Goal: Information Seeking & Learning: Learn about a topic

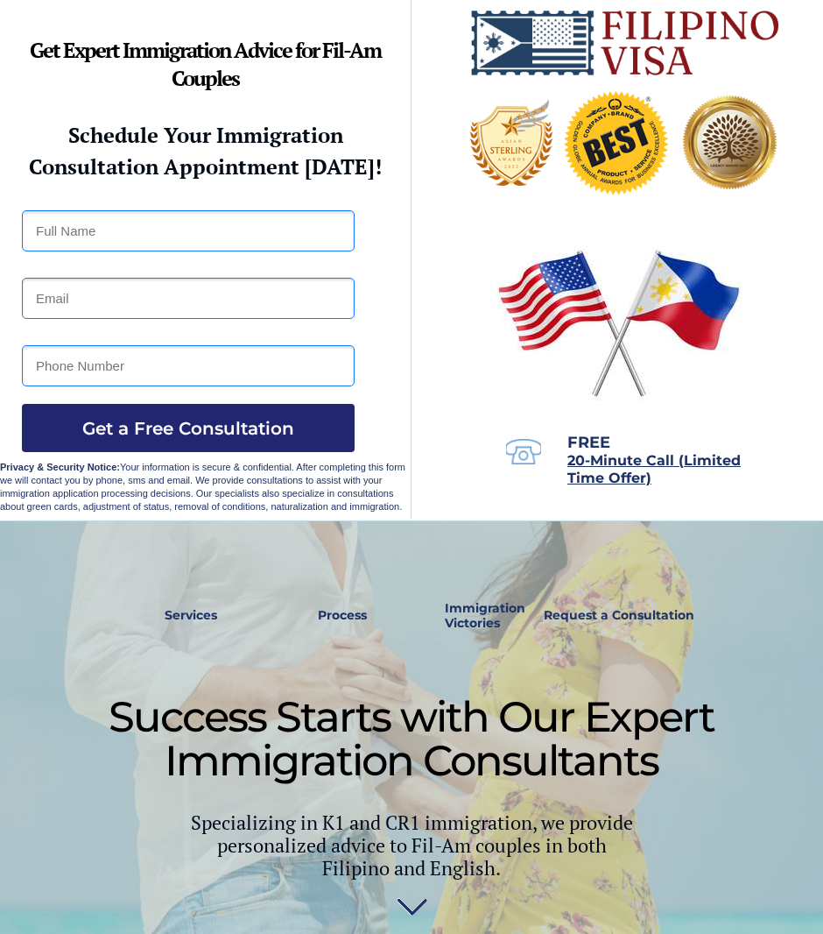
scroll to position [14, 0]
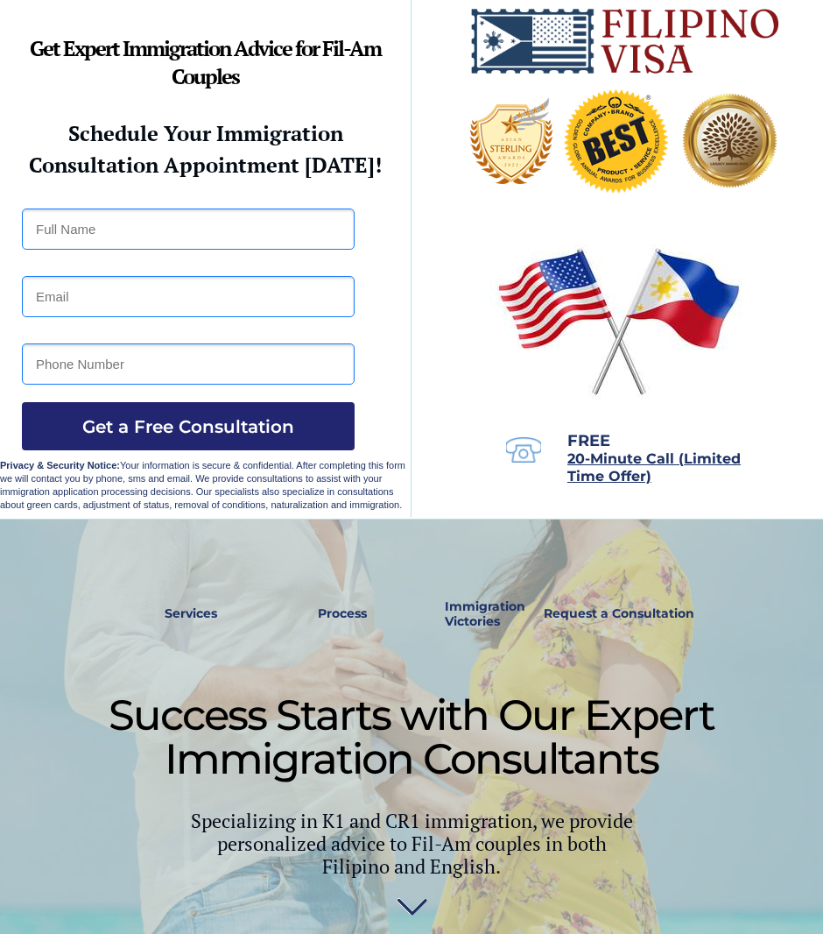
click at [192, 614] on strong "Services" at bounding box center [191, 613] width 53 height 16
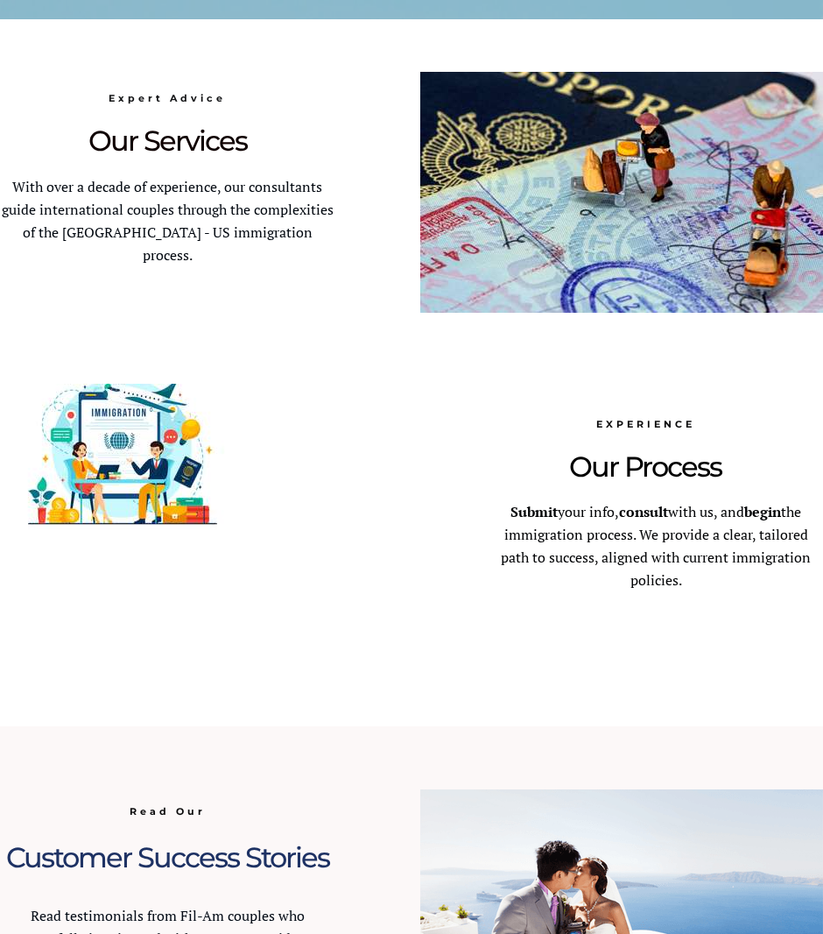
scroll to position [966, 0]
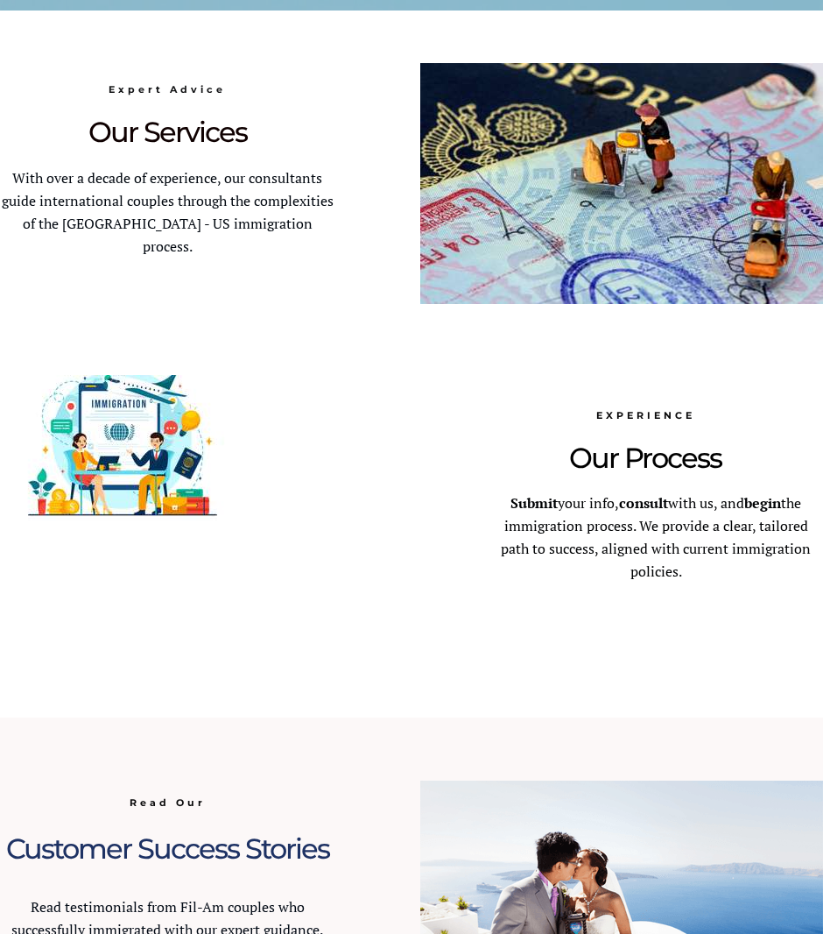
click at [690, 526] on span "Submit your info, consult with us, and begin the immigration process. We provid…" at bounding box center [656, 537] width 310 height 88
click at [663, 521] on span "Submit your info, consult with us, and begin the immigration process. We provid…" at bounding box center [656, 537] width 310 height 88
click at [673, 462] on span "Our Process" at bounding box center [645, 457] width 152 height 34
click at [677, 474] on span "Our Process" at bounding box center [645, 457] width 152 height 34
click at [701, 531] on span "Submit your info, consult with us, and begin the immigration process. We provid…" at bounding box center [656, 537] width 310 height 88
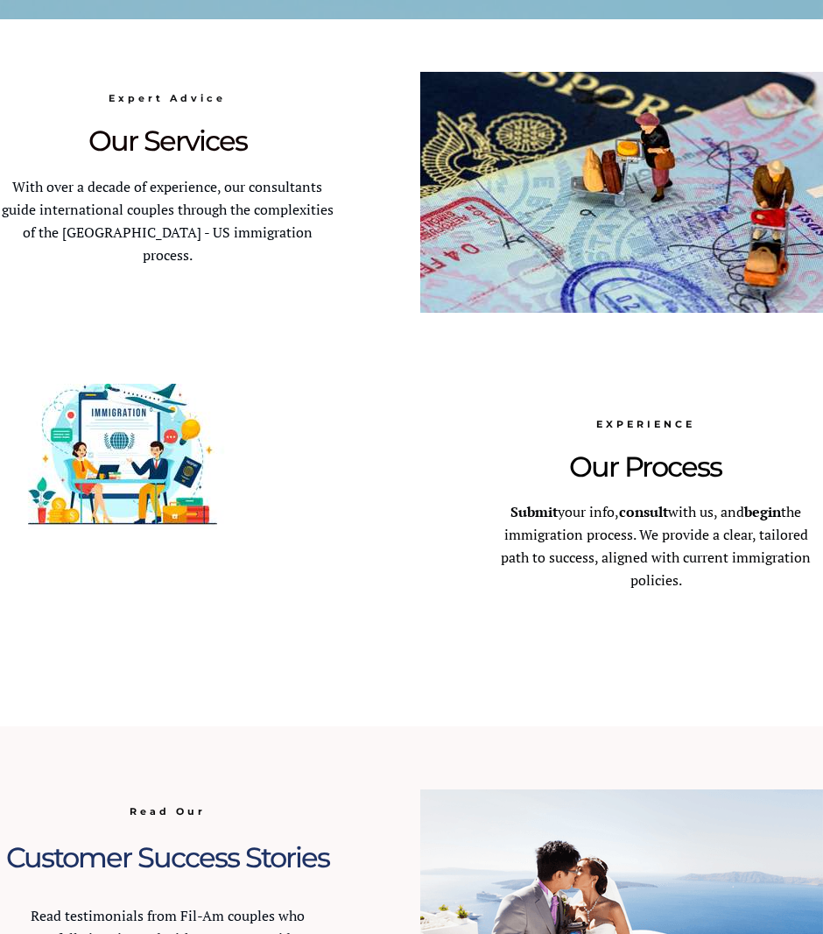
scroll to position [1002, 0]
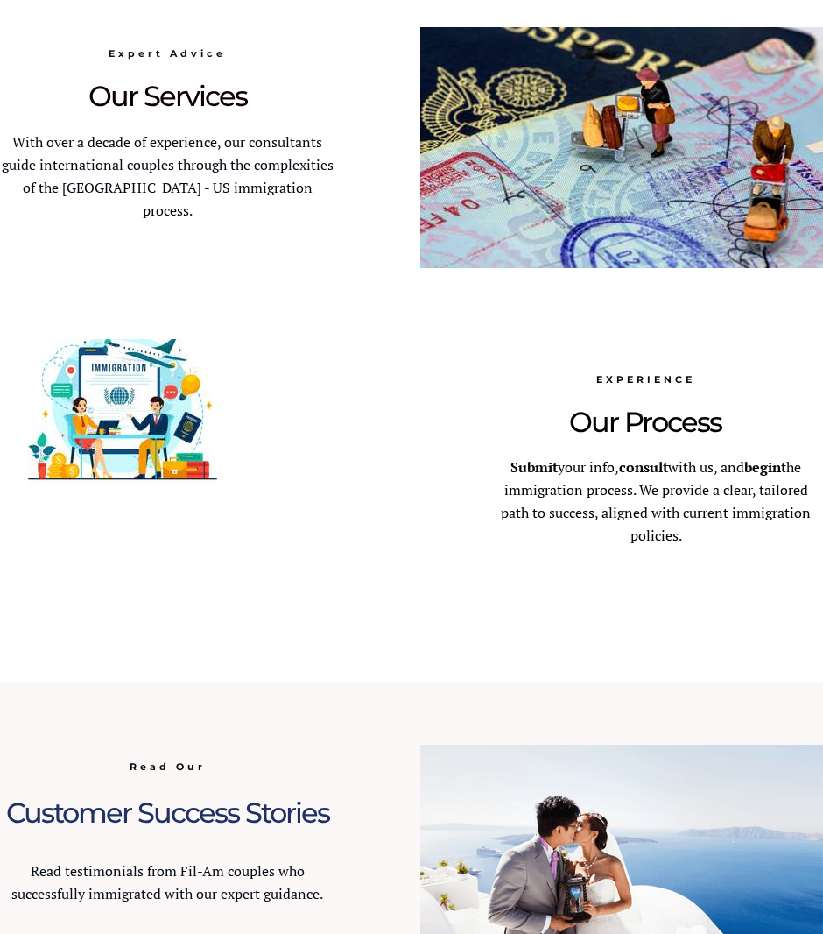
click at [656, 510] on span "Submit your info, consult with us, and begin the immigration process. We provid…" at bounding box center [656, 501] width 310 height 88
click at [652, 508] on span "Submit your info, consult with us, and begin the immigration process. We provid…" at bounding box center [656, 501] width 310 height 88
click at [643, 453] on div at bounding box center [411, 328] width 823 height 707
click at [583, 513] on span "Submit your info, consult with us, and begin the immigration process. We provid…" at bounding box center [656, 501] width 310 height 88
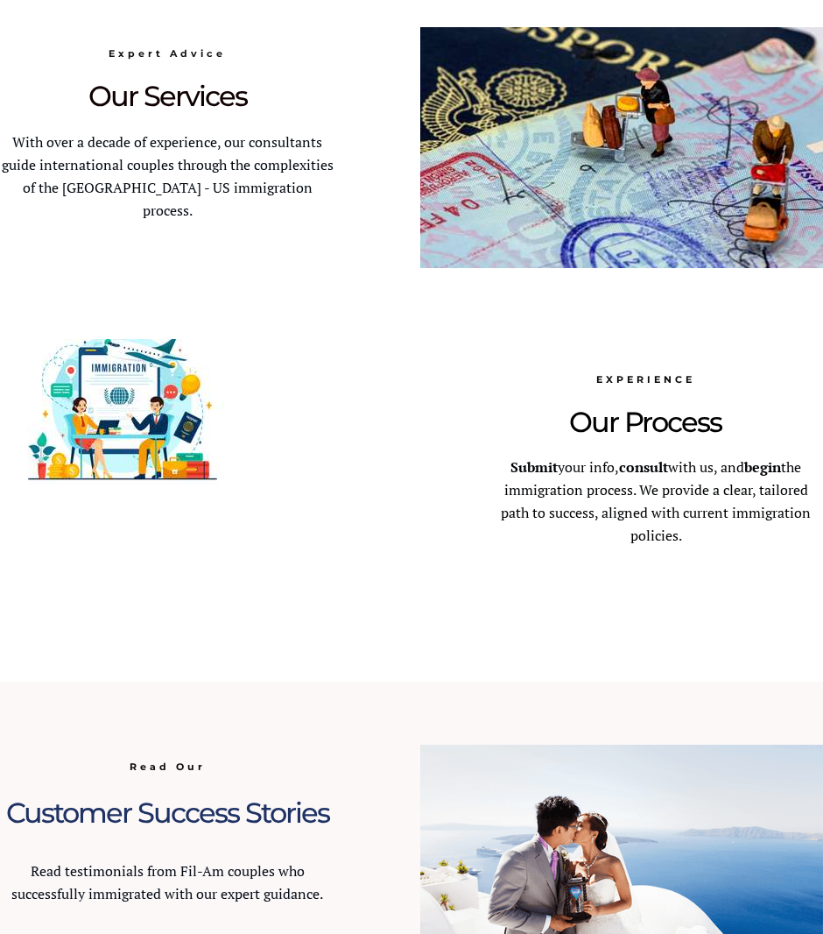
click at [580, 504] on span "Submit your info, consult with us, and begin the immigration process. We provid…" at bounding box center [656, 501] width 310 height 88
click at [574, 514] on span "Submit your info, consult with us, and begin the immigration process. We provid…" at bounding box center [656, 501] width 310 height 88
click at [262, 156] on span "With over a decade of experience, our consultants guide international couples t…" at bounding box center [168, 176] width 332 height 88
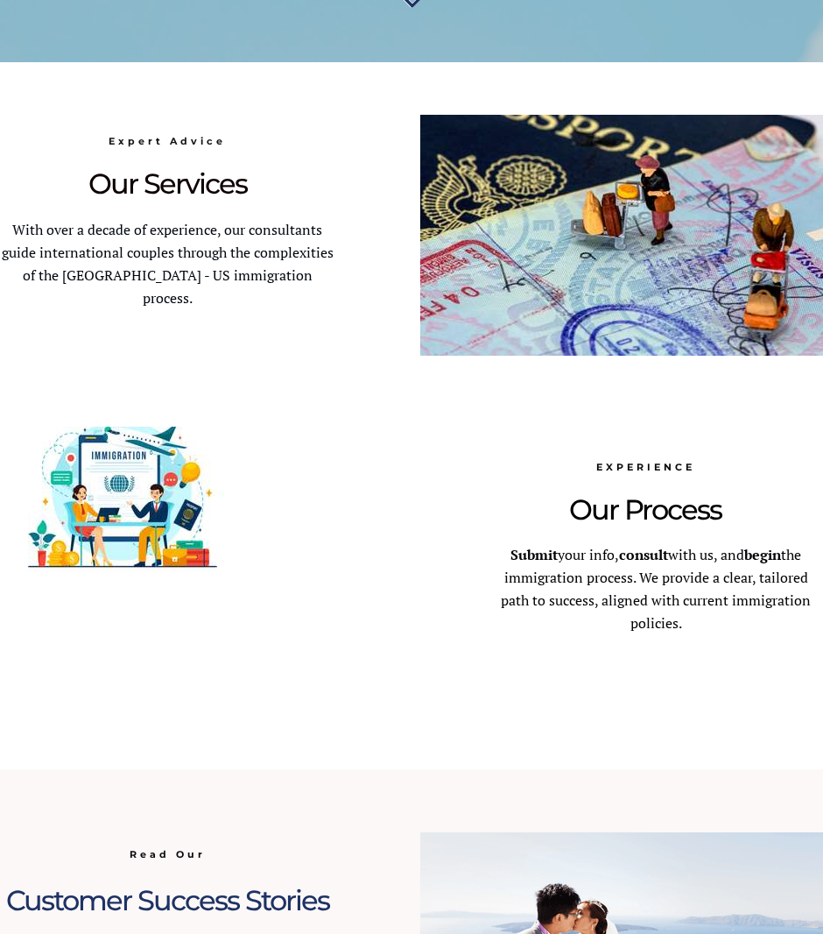
scroll to position [913, 0]
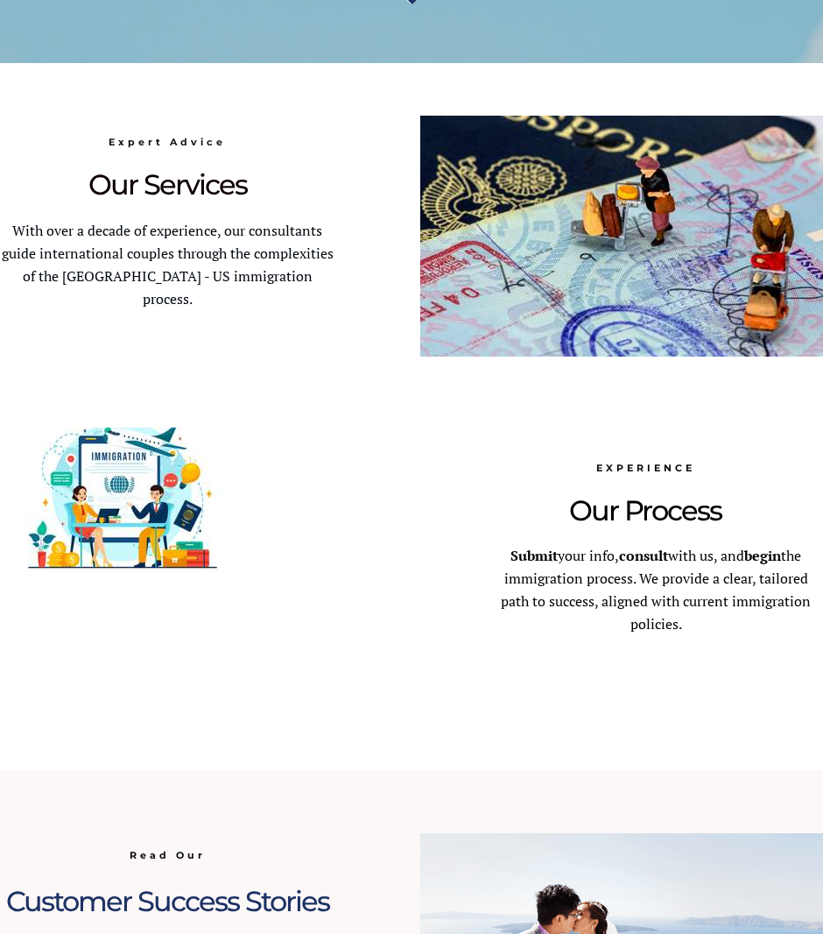
click at [208, 182] on span "Our Services" at bounding box center [167, 184] width 159 height 34
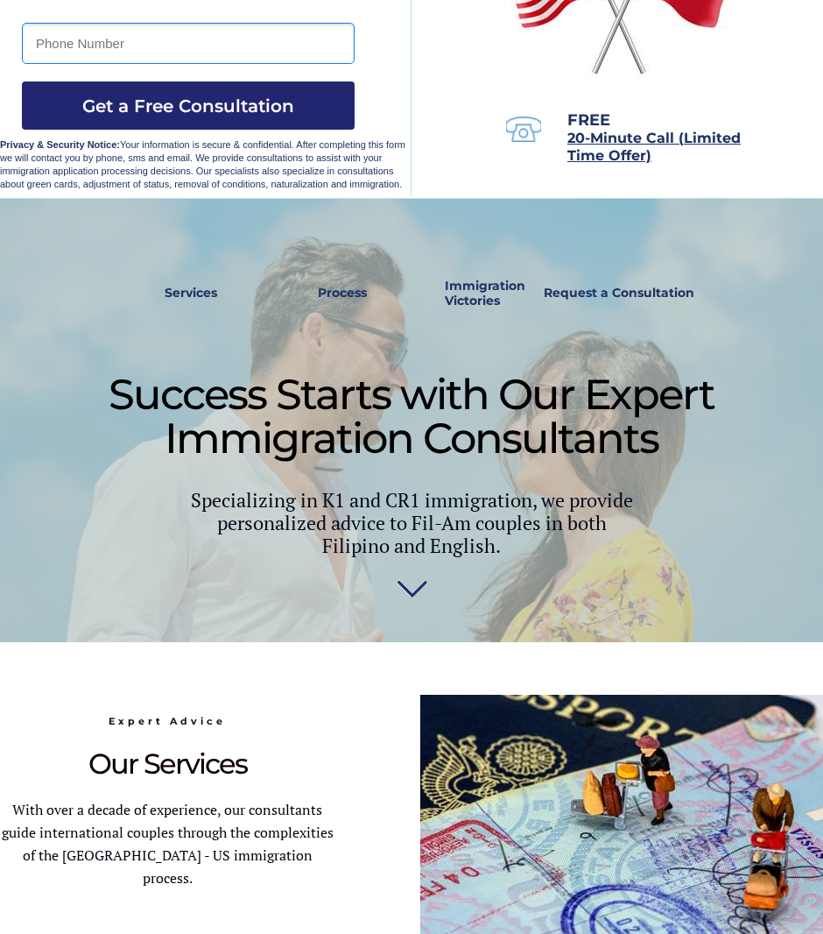
scroll to position [338, 0]
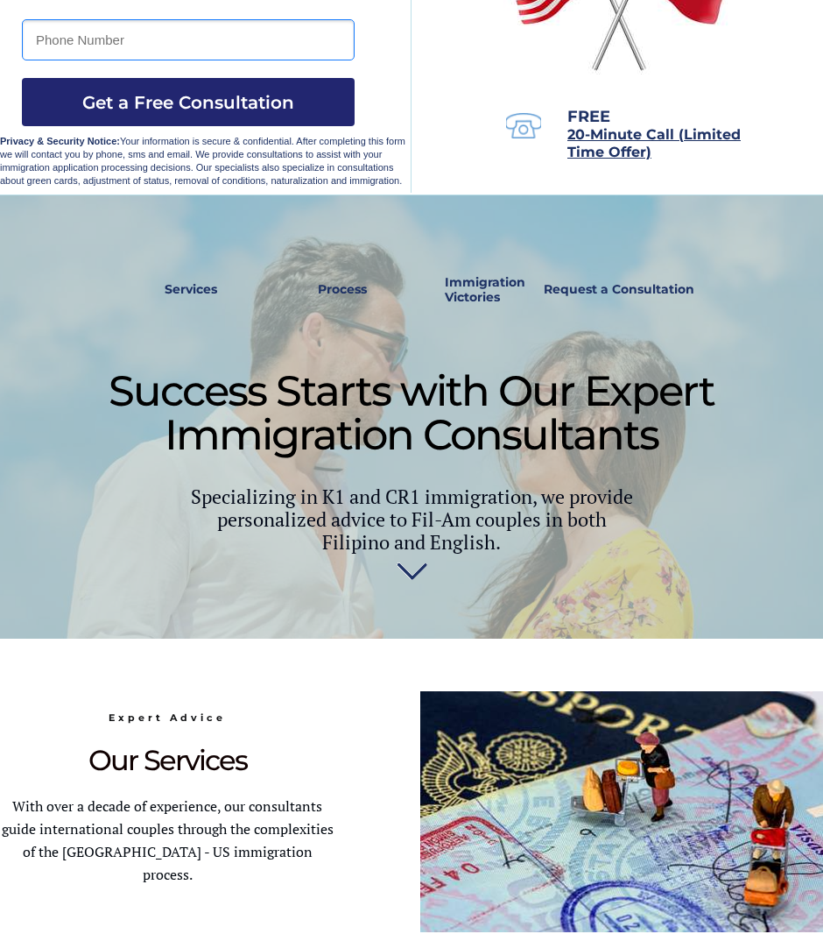
click at [197, 297] on link "Services" at bounding box center [190, 290] width 76 height 40
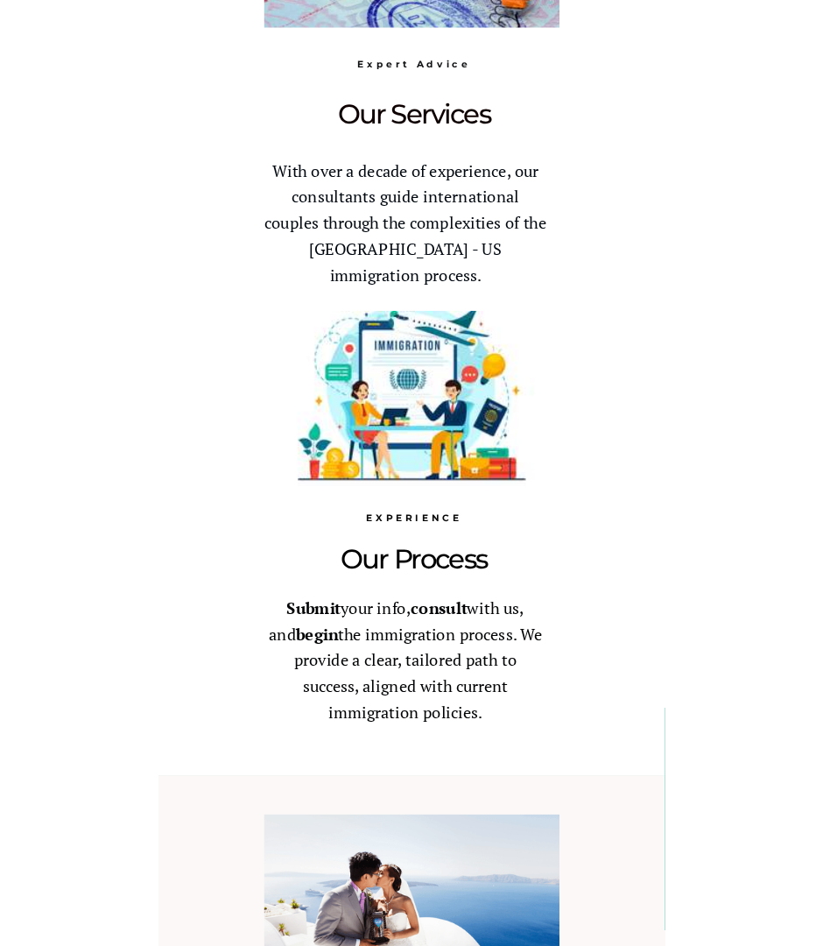
scroll to position [1074, 0]
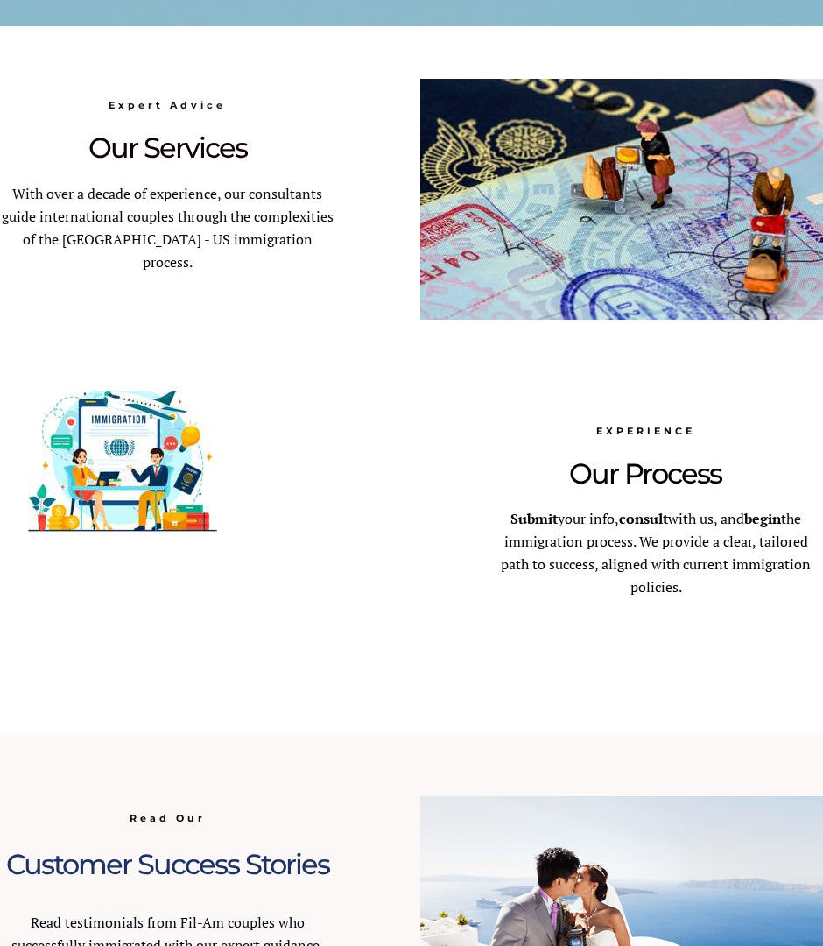
click at [479, 613] on div at bounding box center [411, 379] width 823 height 707
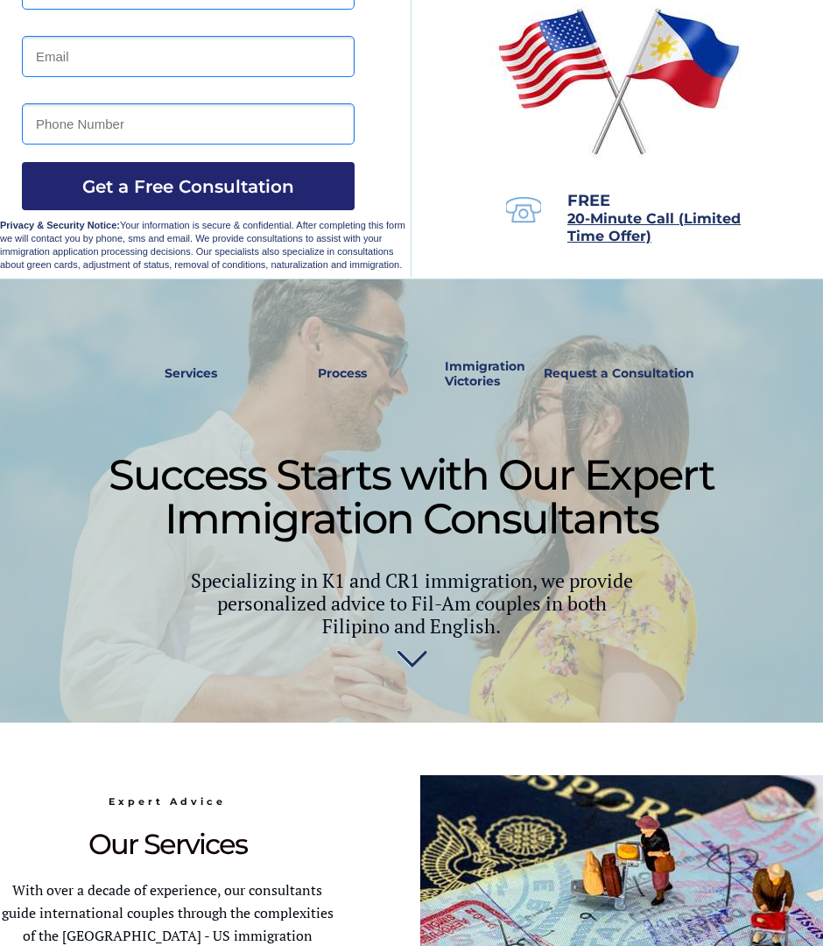
scroll to position [261, 0]
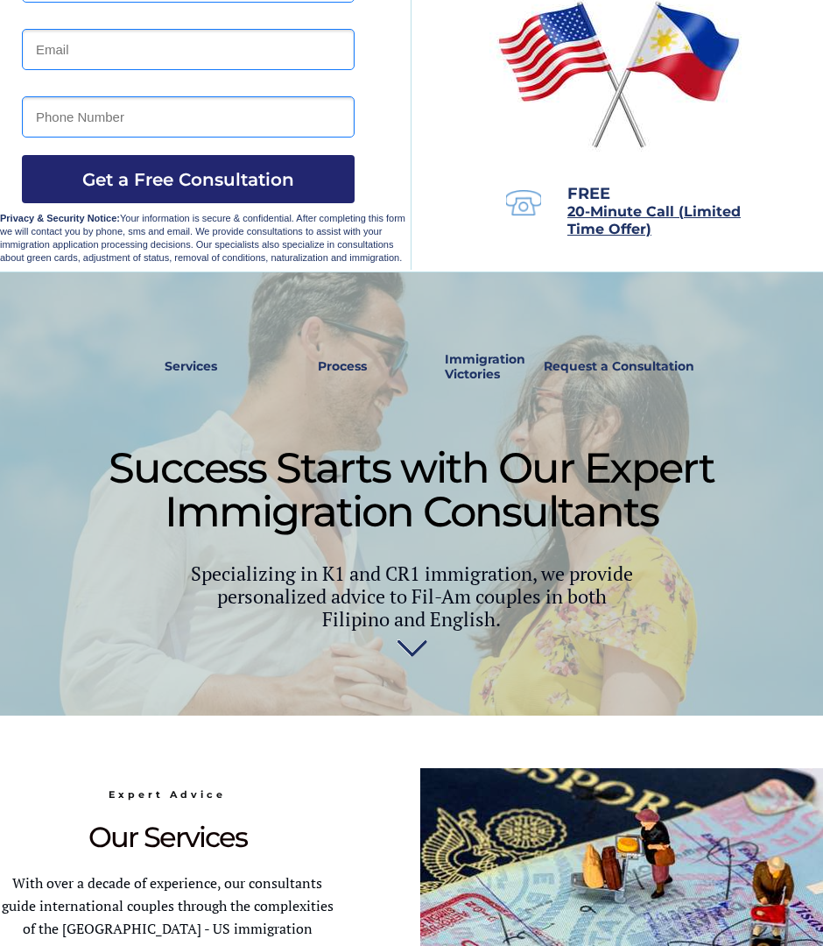
click at [186, 793] on span "Expert Advice" at bounding box center [167, 794] width 117 height 12
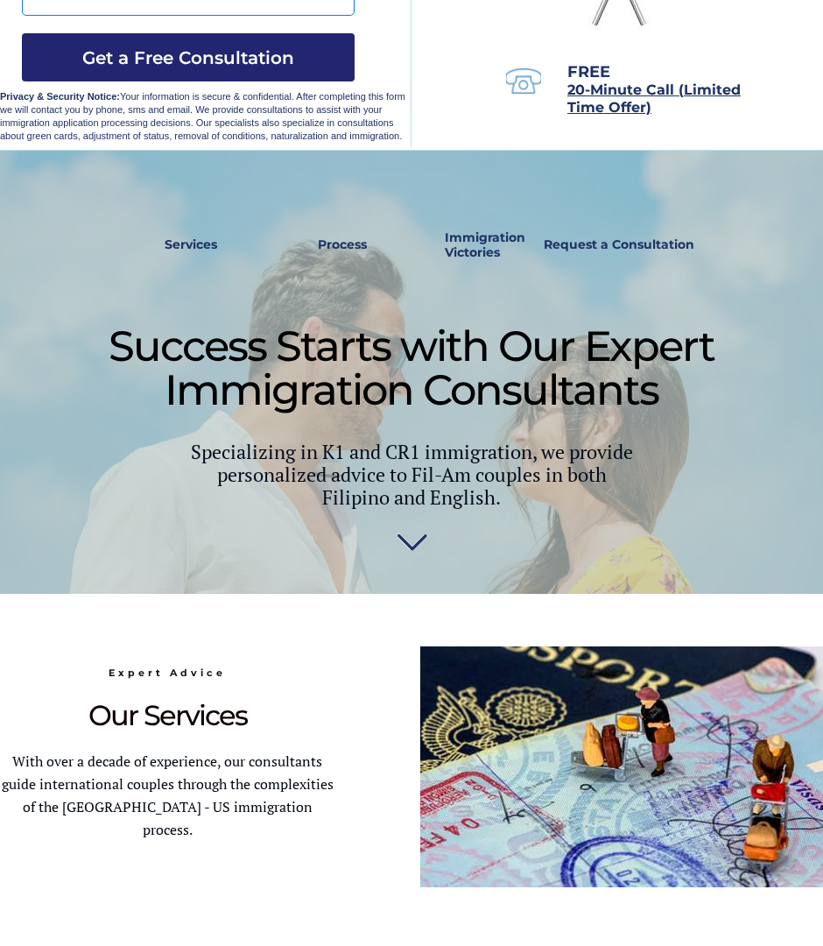
scroll to position [426, 0]
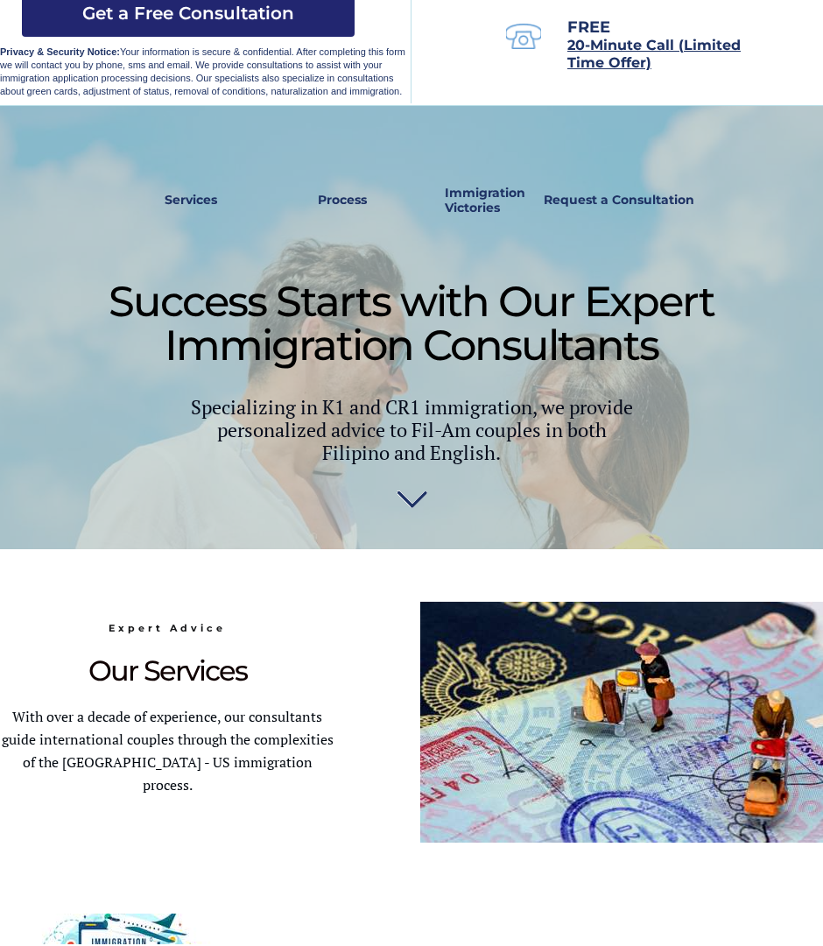
click at [177, 709] on span "With over a decade of experience, our consultants guide international couples t…" at bounding box center [168, 752] width 332 height 88
click at [177, 708] on span "With over a decade of experience, our consultants guide international couples t…" at bounding box center [168, 752] width 332 height 88
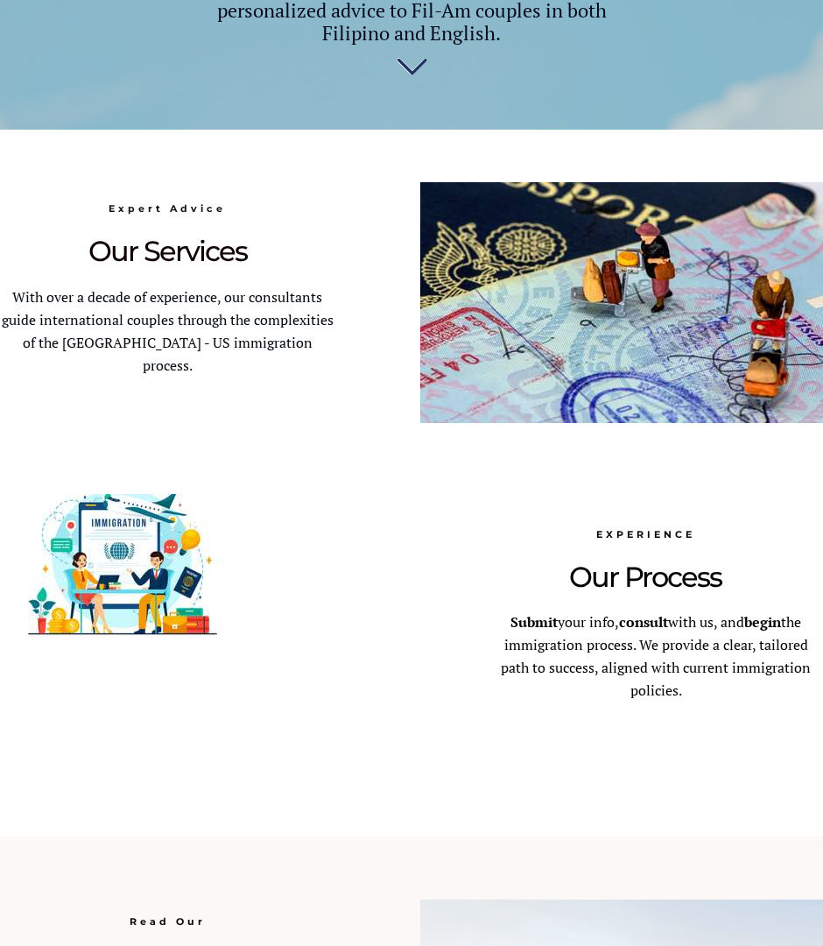
scroll to position [847, 0]
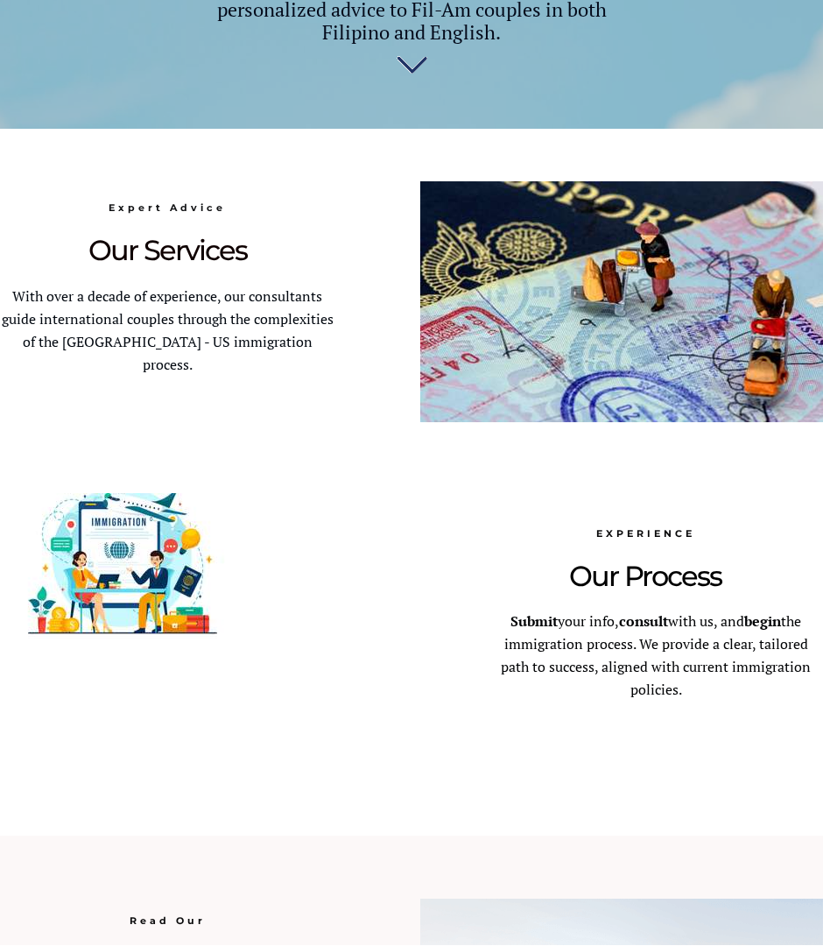
click at [154, 559] on img at bounding box center [122, 567] width 245 height 146
click at [153, 559] on img at bounding box center [122, 567] width 245 height 146
click at [118, 574] on img at bounding box center [122, 567] width 245 height 146
click at [159, 606] on img at bounding box center [122, 567] width 245 height 146
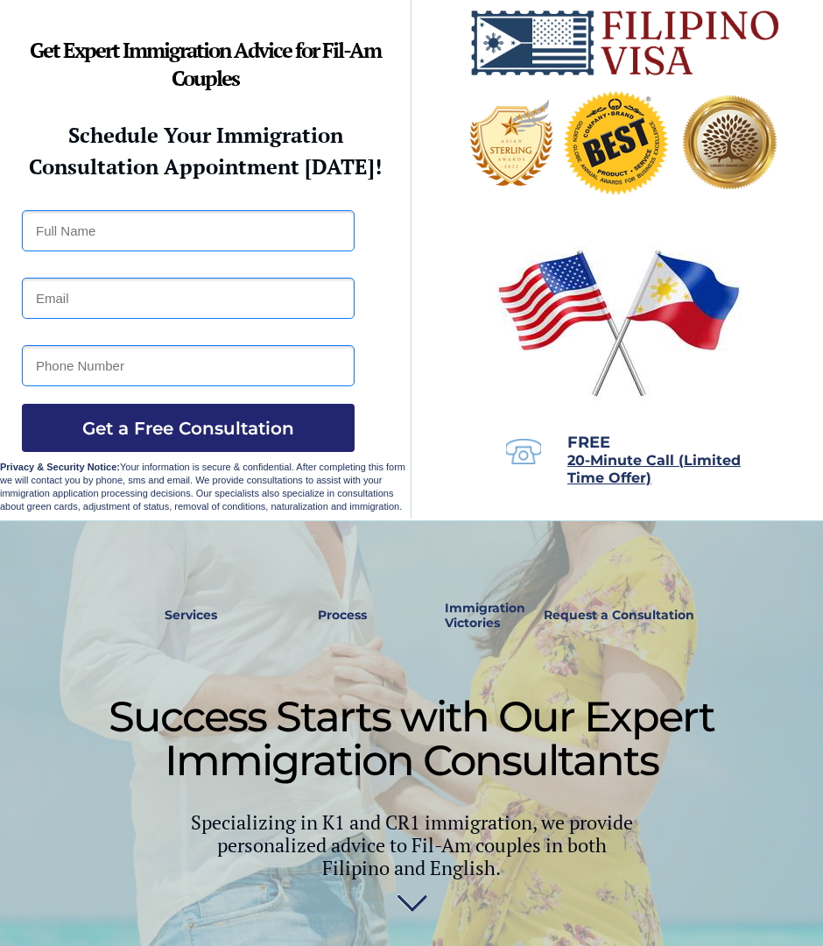
scroll to position [0, 0]
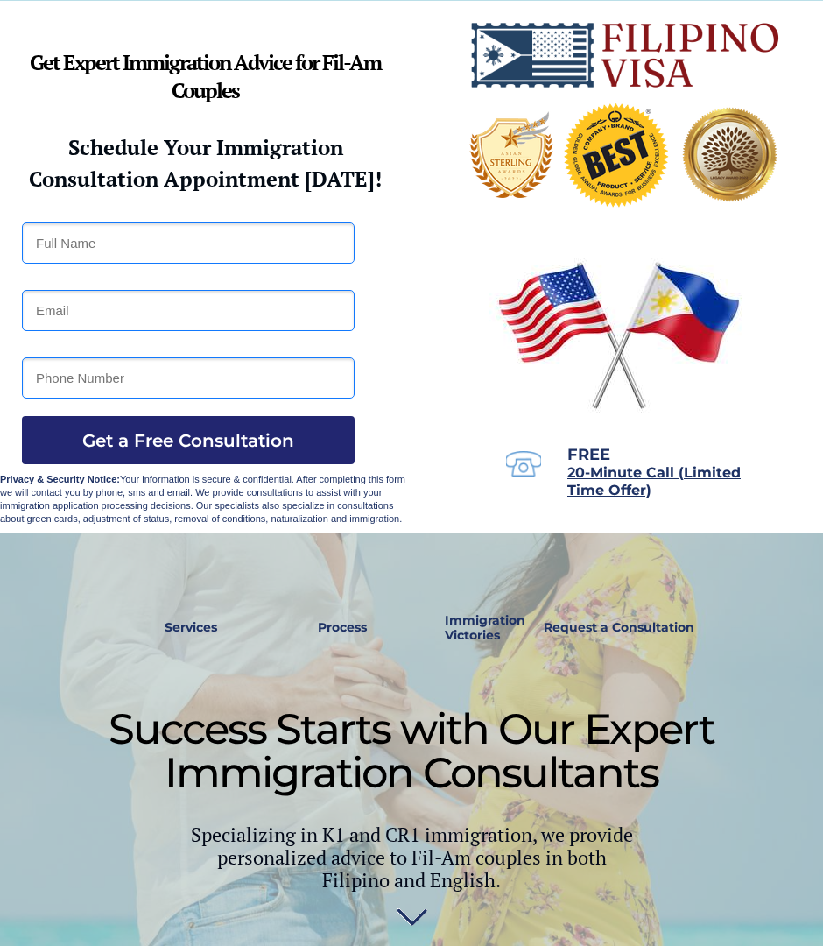
scroll to position [8, 0]
